Goal: Task Accomplishment & Management: Use online tool/utility

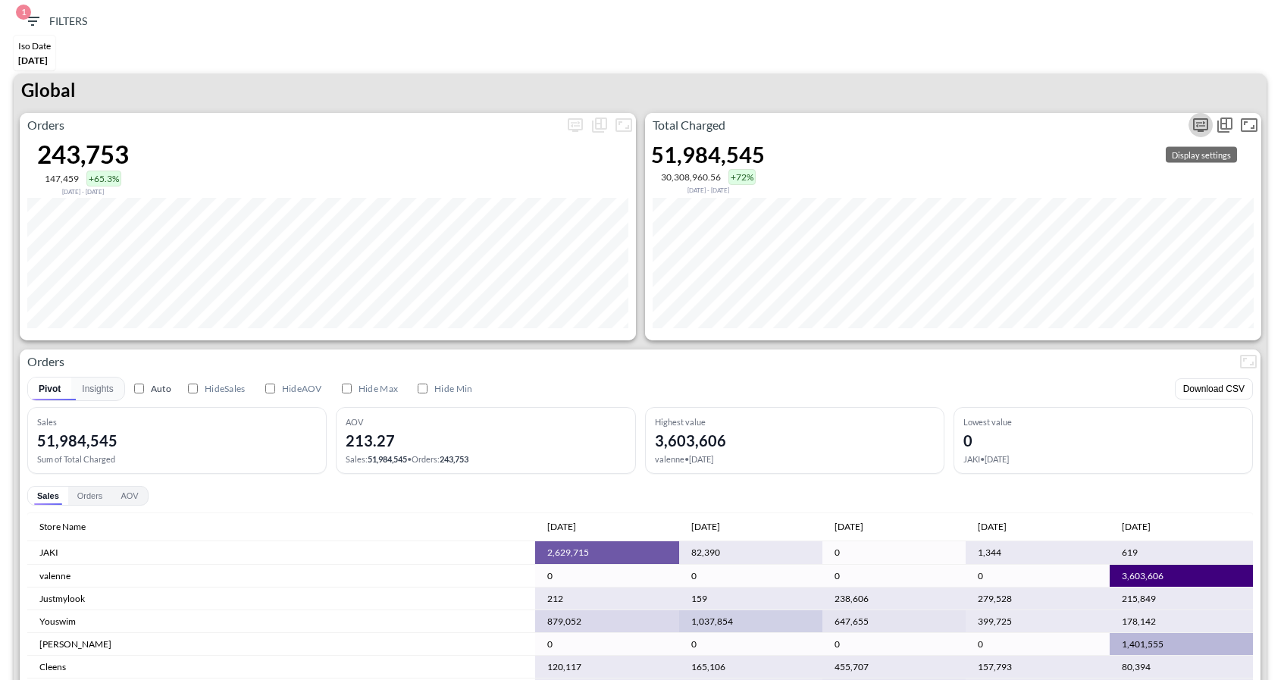
click at [1201, 124] on icon "more" at bounding box center [1200, 124] width 9 height 6
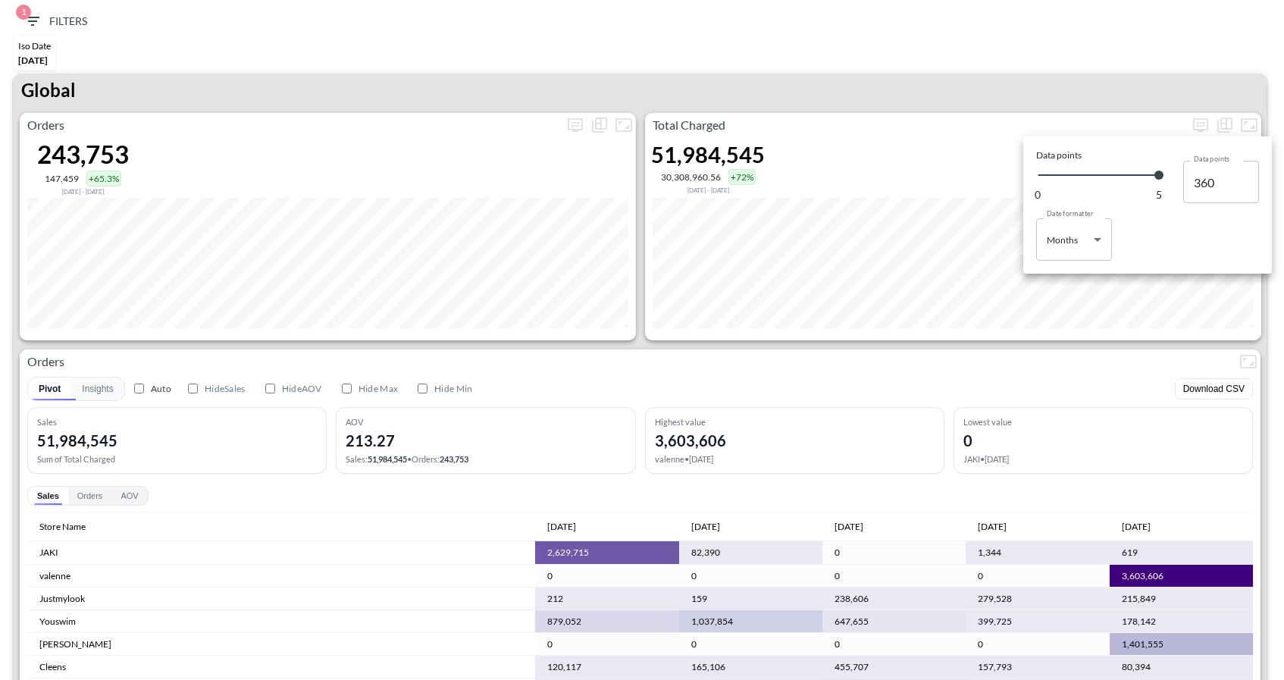
click at [1069, 246] on body "BI.P.EYE, Interactive Analytics Dashboards 1 Filters Iso Date May 01, 2025 Glob…" at bounding box center [642, 340] width 1284 height 680
click at [1061, 274] on div "Days" at bounding box center [1058, 278] width 20 height 14
type input "Days"
type input "150"
click at [1022, 83] on div at bounding box center [642, 340] width 1284 height 680
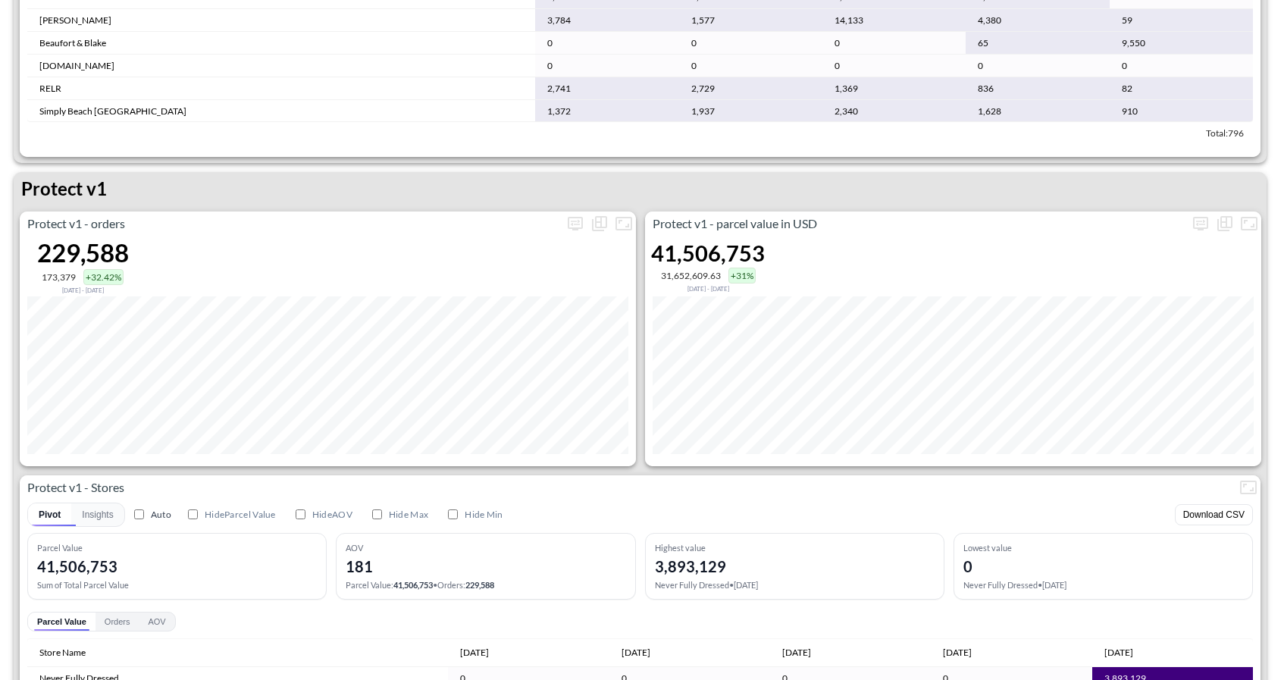
scroll to position [2064, 0]
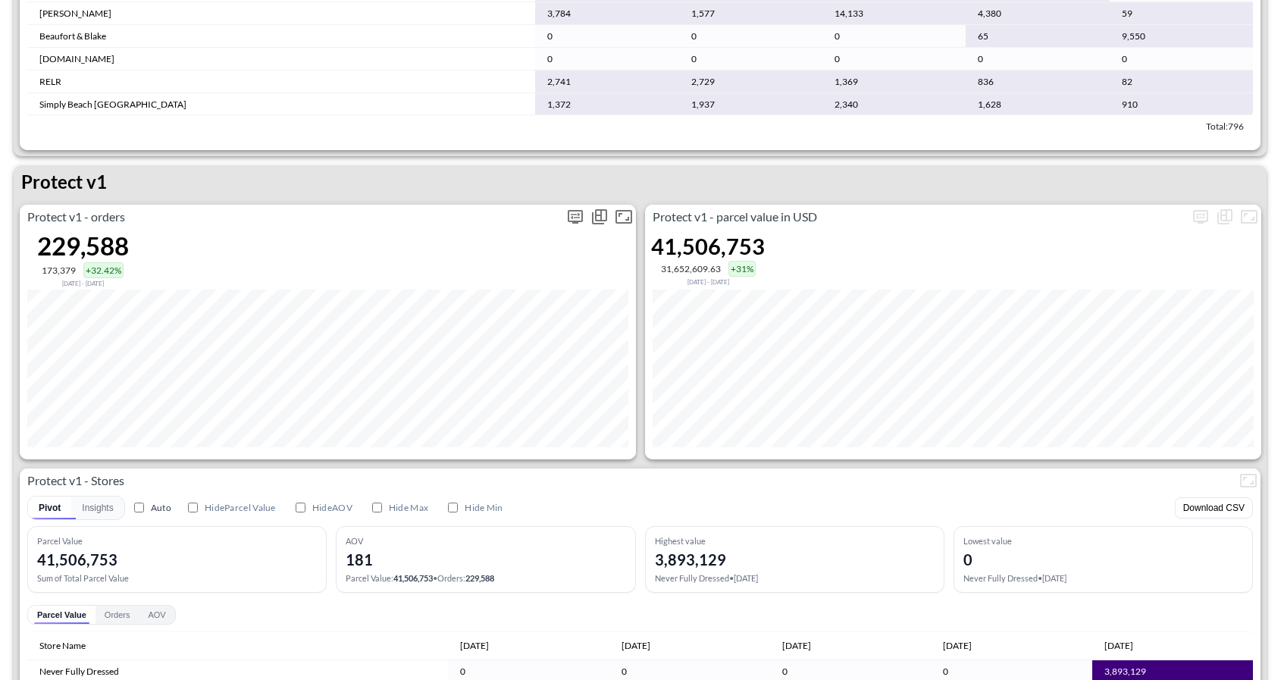
click at [575, 217] on icon "more" at bounding box center [575, 216] width 9 height 6
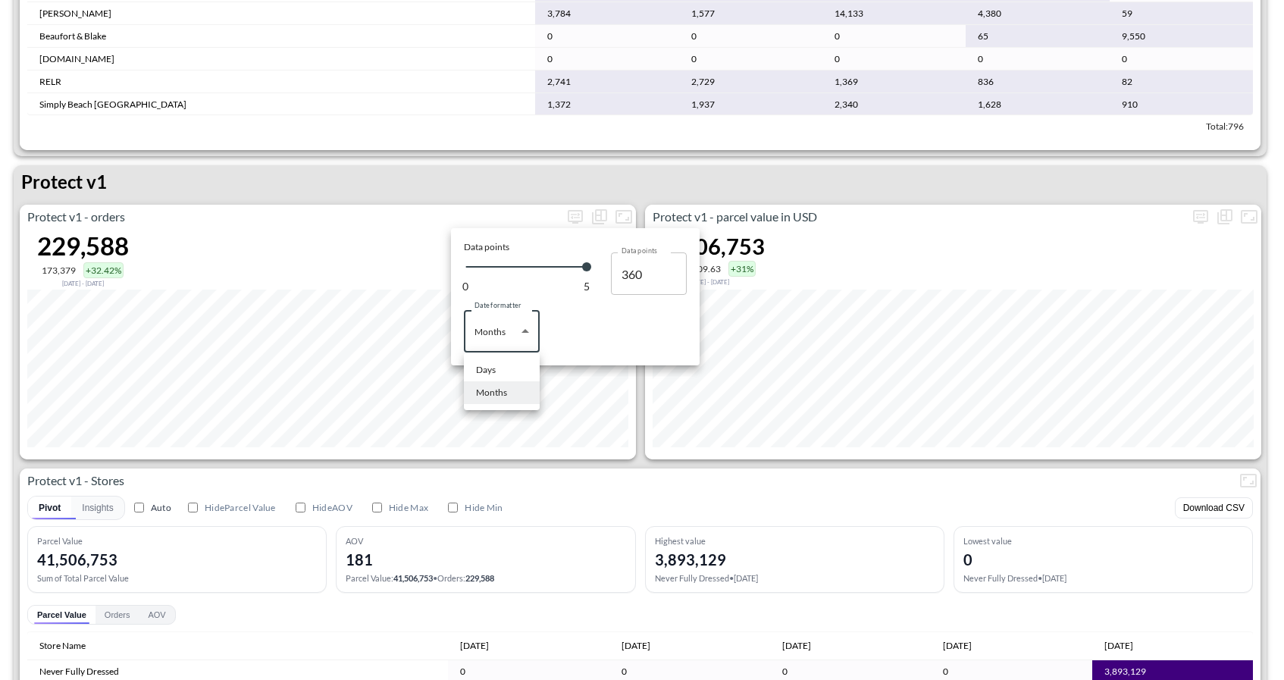
click at [501, 324] on body "BI.P.EYE, Interactive Analytics Dashboards 1 Filters Iso Date May 01, 2025 Glob…" at bounding box center [642, 340] width 1284 height 680
click at [501, 370] on li "Days" at bounding box center [502, 370] width 76 height 23
type input "Days"
type input "150"
click at [718, 476] on div at bounding box center [642, 340] width 1284 height 680
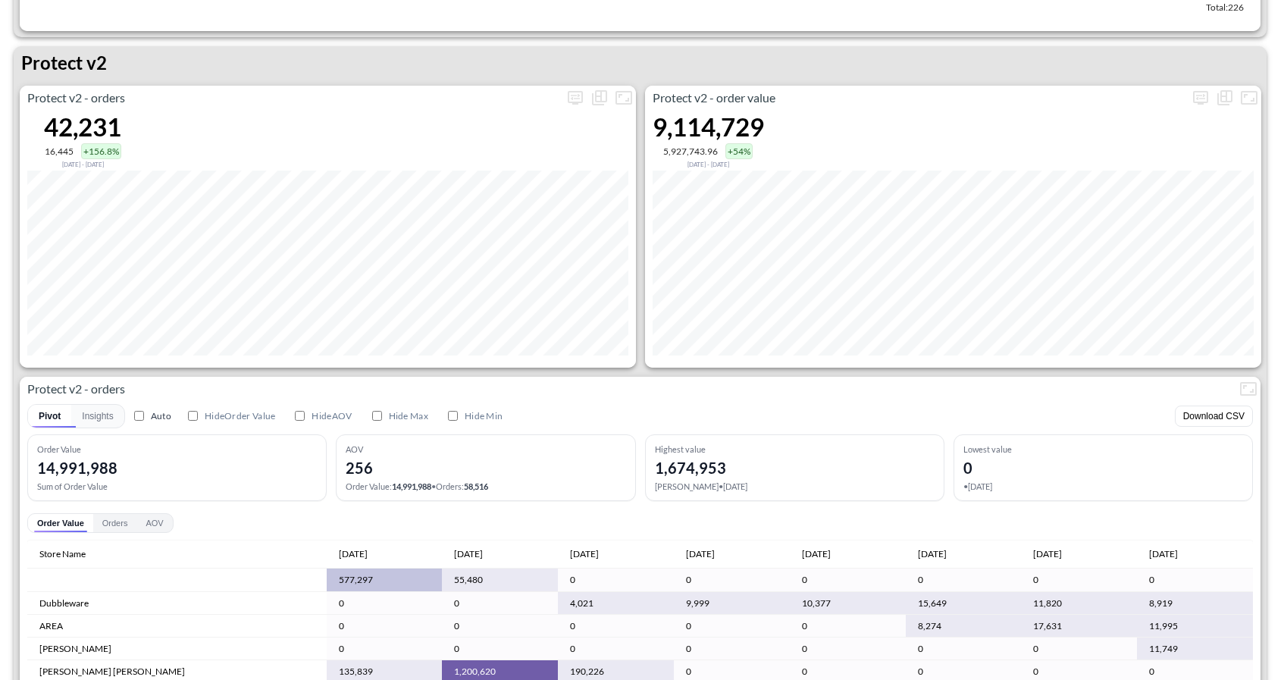
scroll to position [2901, 0]
click at [578, 95] on icon "more" at bounding box center [575, 98] width 9 height 6
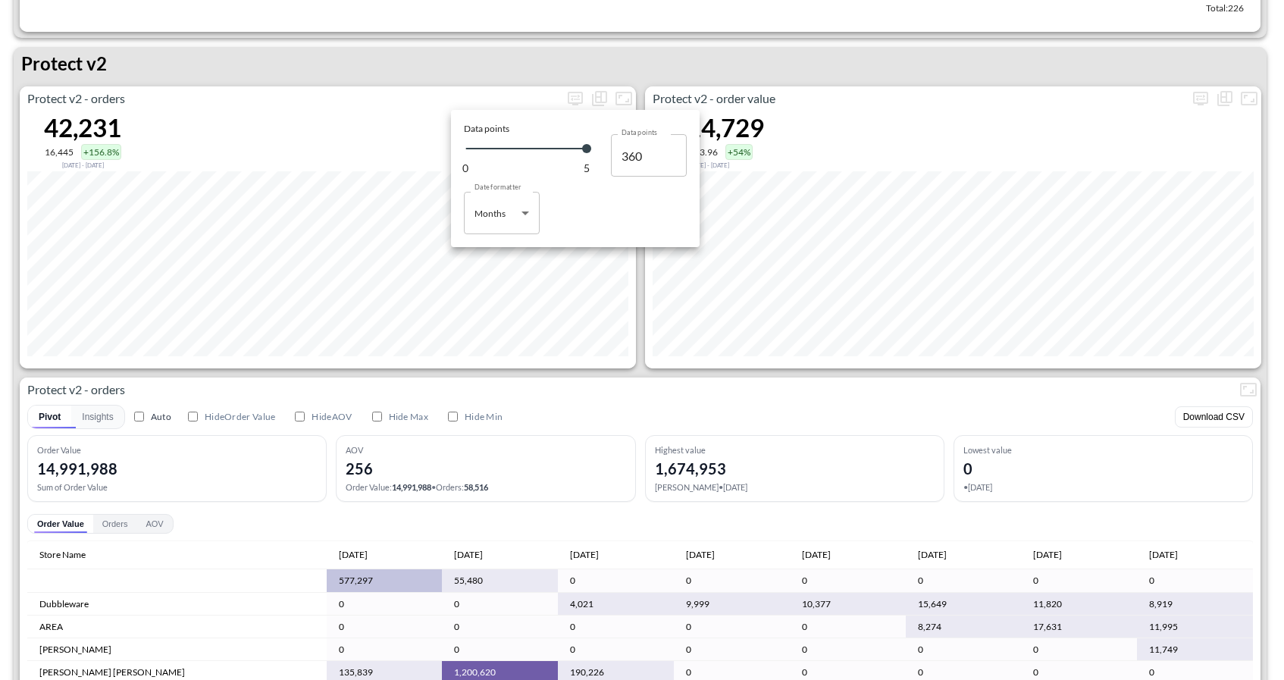
click at [514, 224] on body "BI.P.EYE, Interactive Analytics Dashboards 1 Filters Iso Date May 01, 2025 Glob…" at bounding box center [642, 340] width 1284 height 680
click at [506, 256] on li "Days" at bounding box center [502, 251] width 76 height 23
type input "Days"
type input "150"
click at [681, 371] on div at bounding box center [642, 340] width 1284 height 680
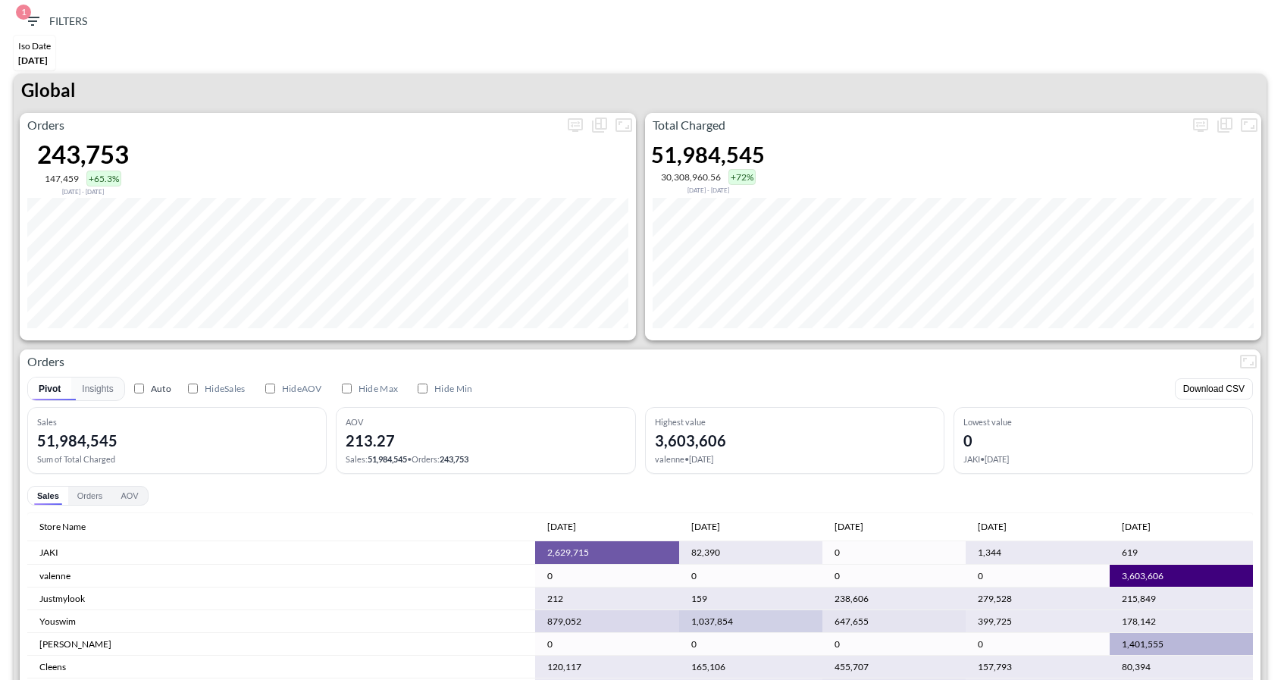
click at [679, 102] on div "Global" at bounding box center [640, 93] width 1253 height 39
click at [721, 382] on div "Pivot Insights Auto Hide Sales Hide AOV Hide Max Hide Min Download CSV" at bounding box center [640, 389] width 1226 height 24
click at [929, 83] on div "Global" at bounding box center [640, 93] width 1253 height 39
click at [1201, 130] on icon "more" at bounding box center [1200, 125] width 15 height 14
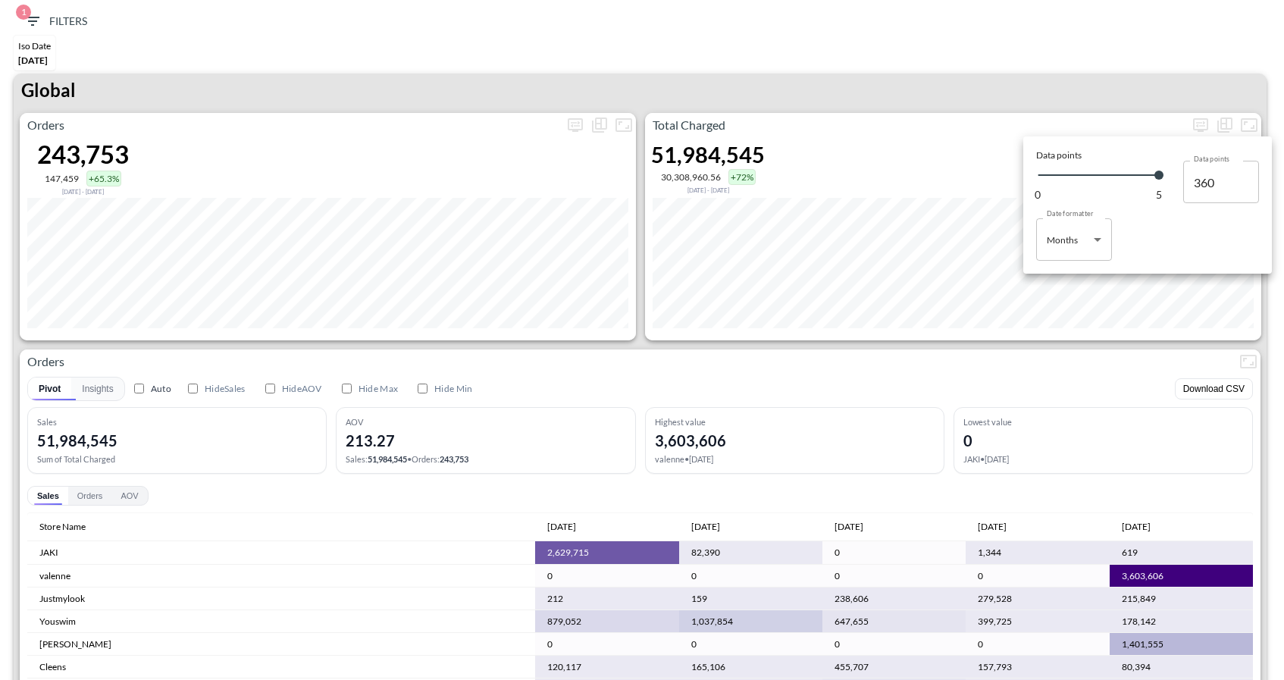
click at [1085, 249] on body "BI.P.EYE, Interactive Analytics Dashboards 1 Filters Iso Date May 01, 2025 Glob…" at bounding box center [642, 340] width 1284 height 680
click at [1064, 283] on div "Days" at bounding box center [1058, 278] width 20 height 14
click at [1068, 240] on body "BI.P.EYE, Interactive Analytics Dashboards 1 Filters Iso Date May 01, 2025 Glob…" at bounding box center [642, 340] width 1284 height 680
click at [1059, 311] on li "Months" at bounding box center [1074, 301] width 76 height 23
type input "Months"
